Goal: Transaction & Acquisition: Book appointment/travel/reservation

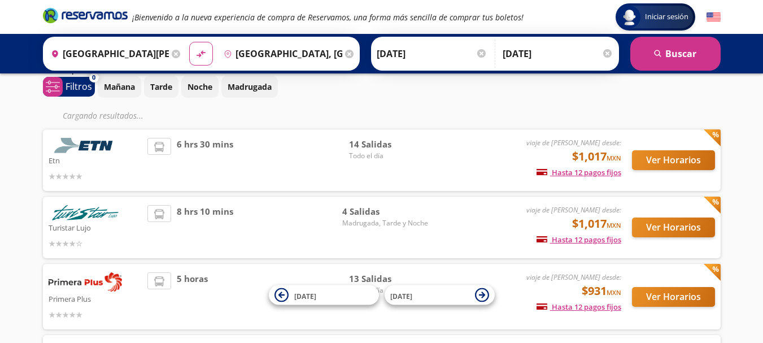
scroll to position [113, 0]
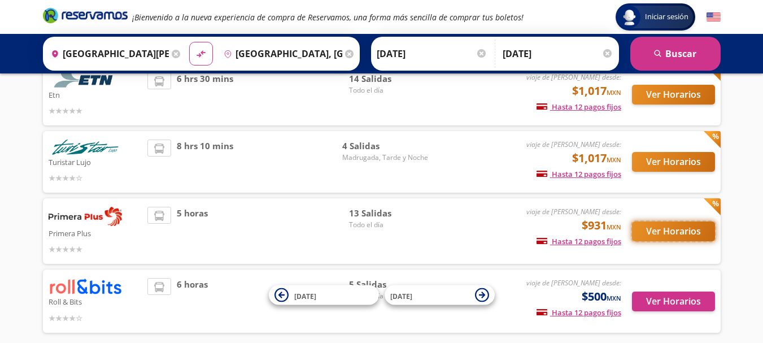
click at [667, 228] on button "Ver Horarios" at bounding box center [673, 231] width 83 height 20
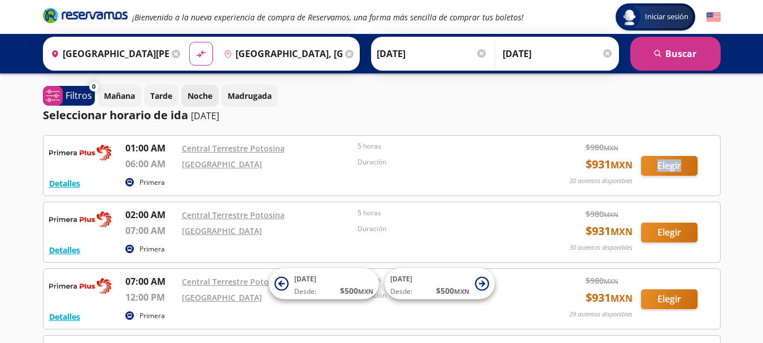
click at [198, 94] on p "Noche" at bounding box center [199, 96] width 25 height 12
click at [249, 95] on p "Madrugada" at bounding box center [250, 96] width 44 height 12
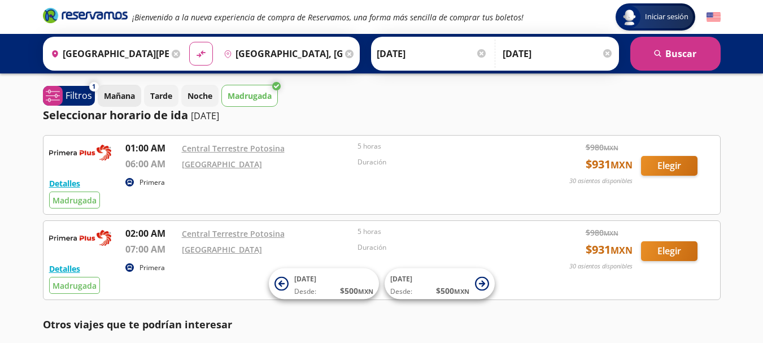
click at [127, 96] on p "Mañana" at bounding box center [119, 96] width 31 height 12
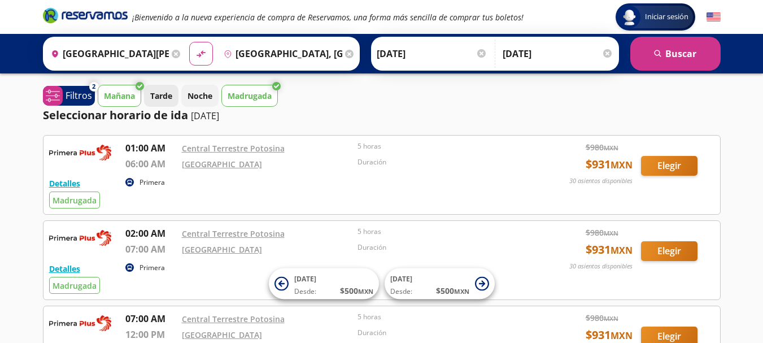
click at [160, 96] on p "Tarde" at bounding box center [161, 96] width 22 height 12
click at [196, 97] on p "Noche" at bounding box center [199, 96] width 25 height 12
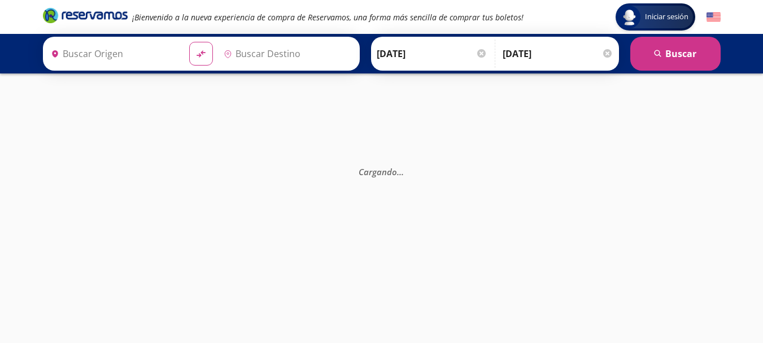
type input "[GEOGRAPHIC_DATA][PERSON_NAME], [GEOGRAPHIC_DATA][PERSON_NAME]"
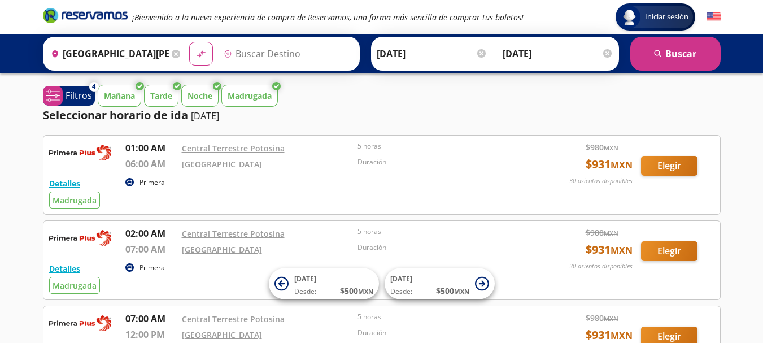
type input "[GEOGRAPHIC_DATA], [GEOGRAPHIC_DATA]"
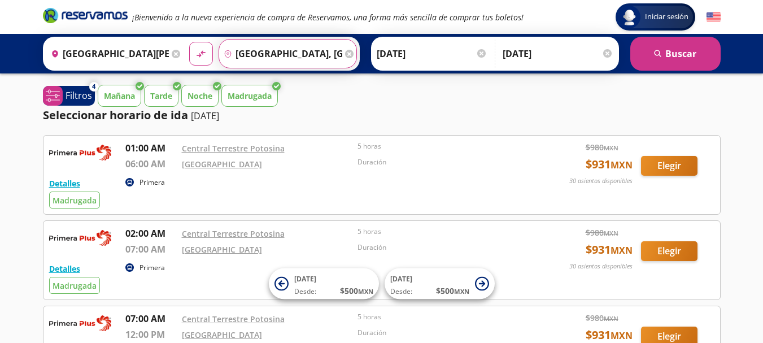
click at [324, 55] on input "[GEOGRAPHIC_DATA], [GEOGRAPHIC_DATA]" at bounding box center [280, 54] width 123 height 28
